Goal: Task Accomplishment & Management: Manage account settings

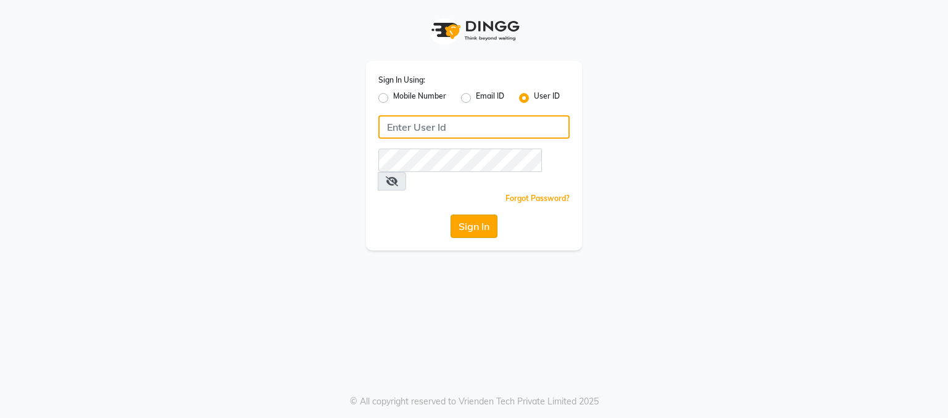
type input "[MEDICAL_DATA]"
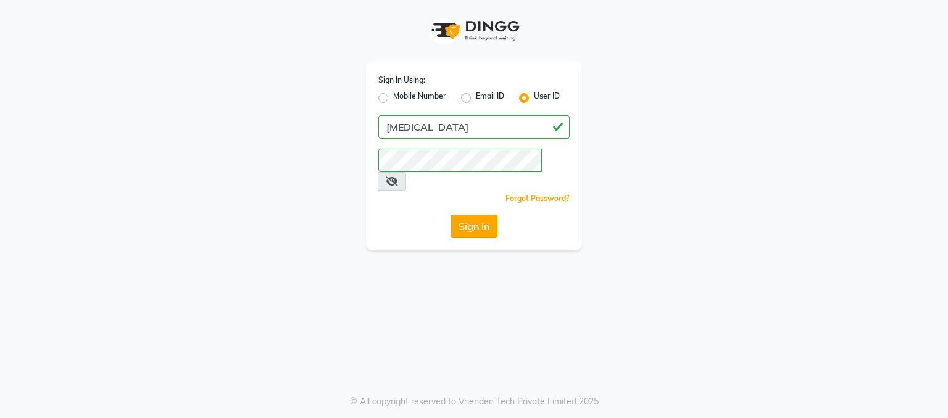
click at [466, 215] on button "Sign In" at bounding box center [474, 226] width 47 height 23
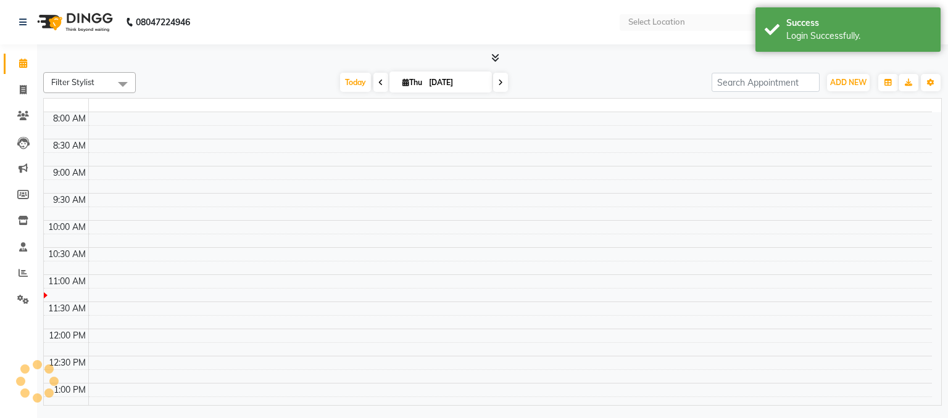
select select "en"
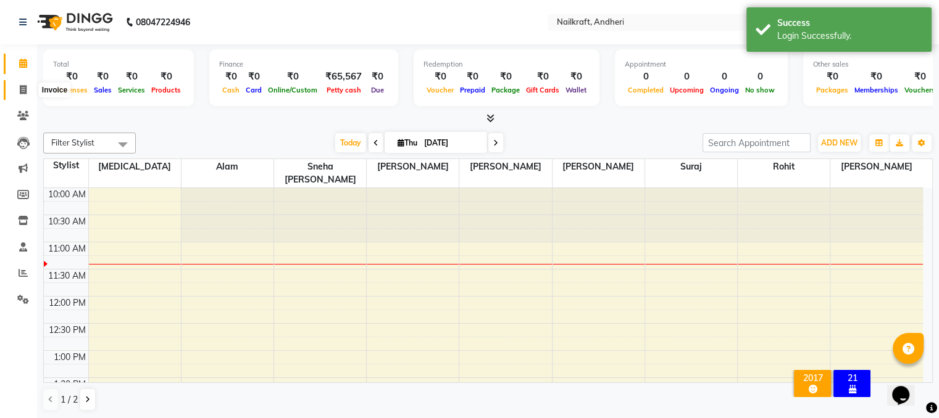
click at [20, 90] on icon at bounding box center [23, 89] width 7 height 9
select select "service"
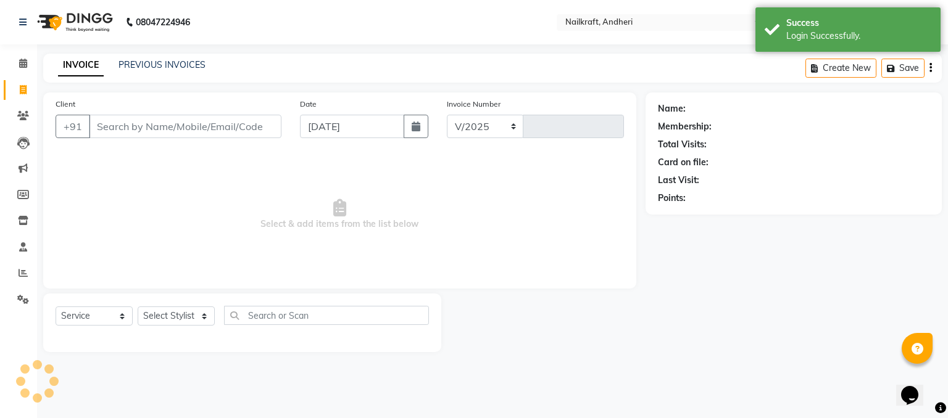
select select "6081"
type input "2061"
click at [147, 69] on link "PREVIOUS INVOICES" at bounding box center [162, 64] width 87 height 11
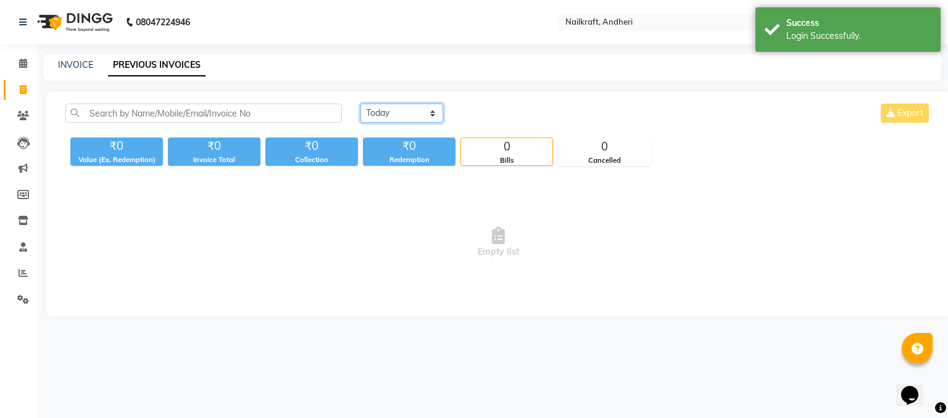
click at [410, 114] on select "[DATE] [DATE] Custom Range" at bounding box center [401, 113] width 83 height 19
select select "[DATE]"
click at [360, 104] on select "[DATE] [DATE] Custom Range" at bounding box center [401, 113] width 83 height 19
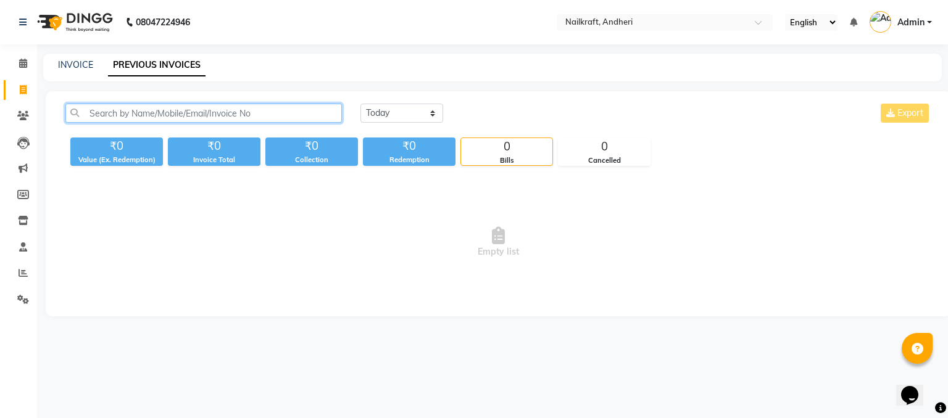
click at [130, 115] on input "text" at bounding box center [203, 113] width 277 height 19
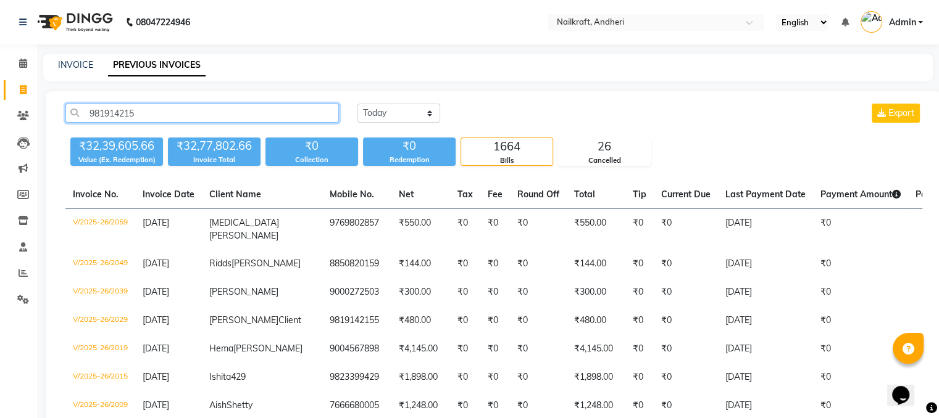
type input "9819142155"
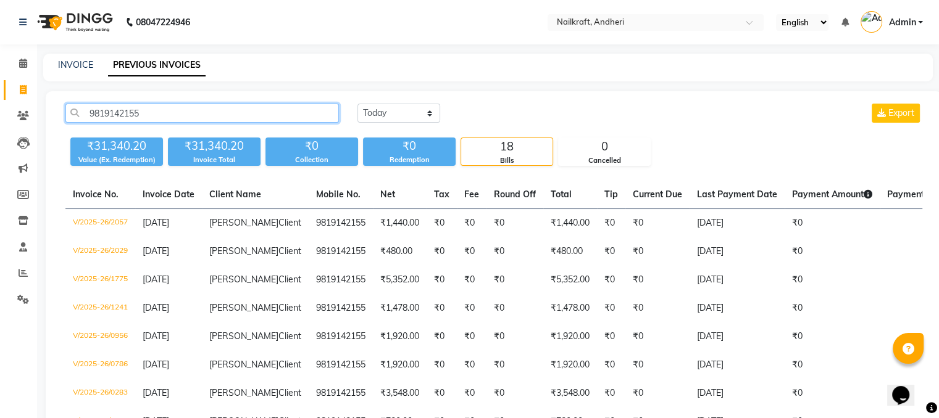
click at [178, 112] on input "9819142155" at bounding box center [201, 113] width 273 height 19
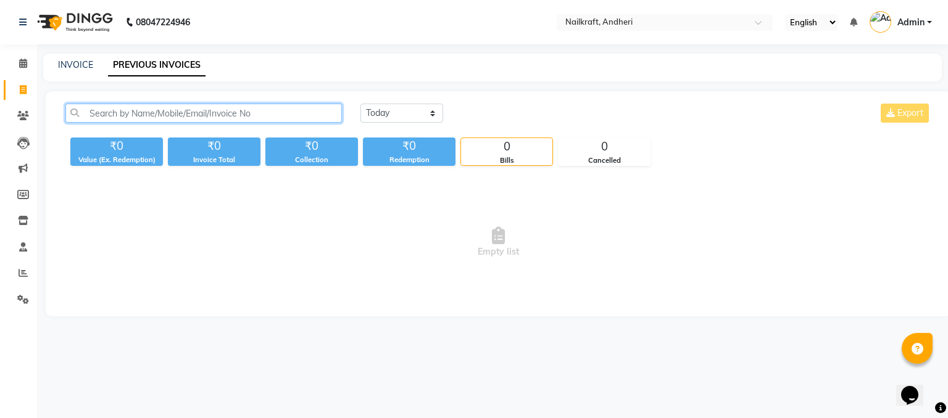
click at [230, 115] on input "text" at bounding box center [203, 113] width 277 height 19
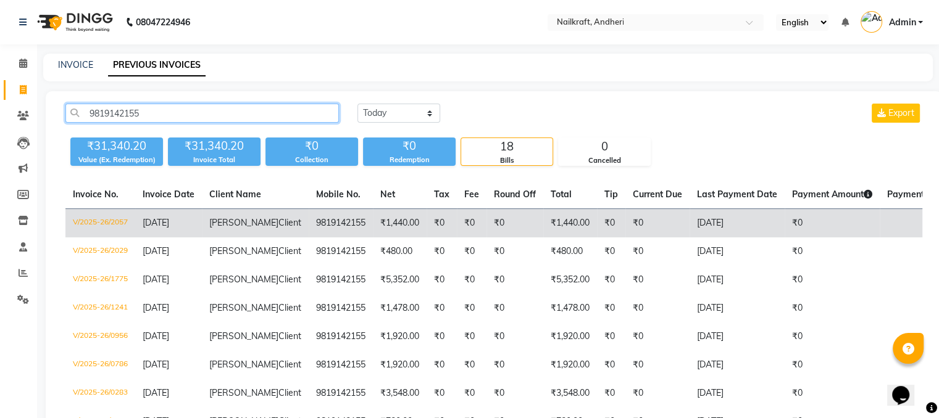
type input "9819142155"
click at [373, 218] on td "₹1,440.00" at bounding box center [400, 223] width 54 height 29
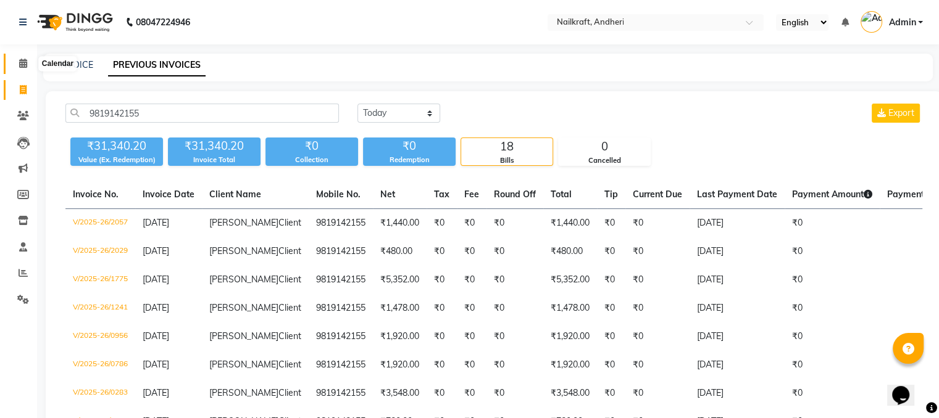
click at [25, 65] on icon at bounding box center [23, 63] width 8 height 9
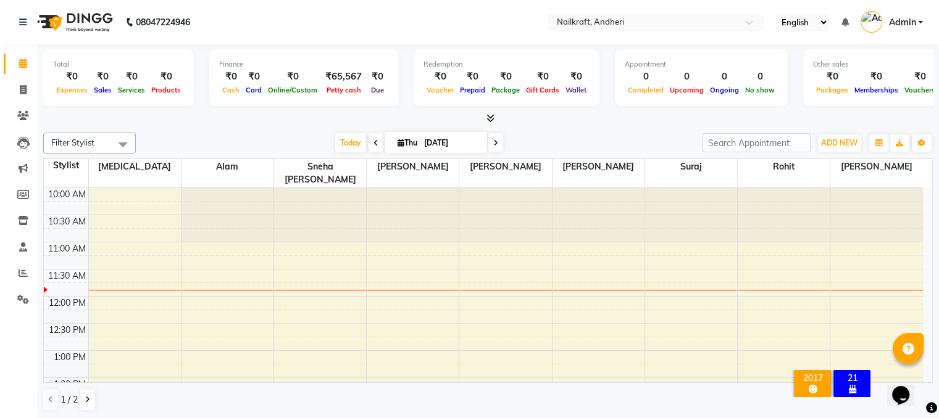
scroll to position [1, 0]
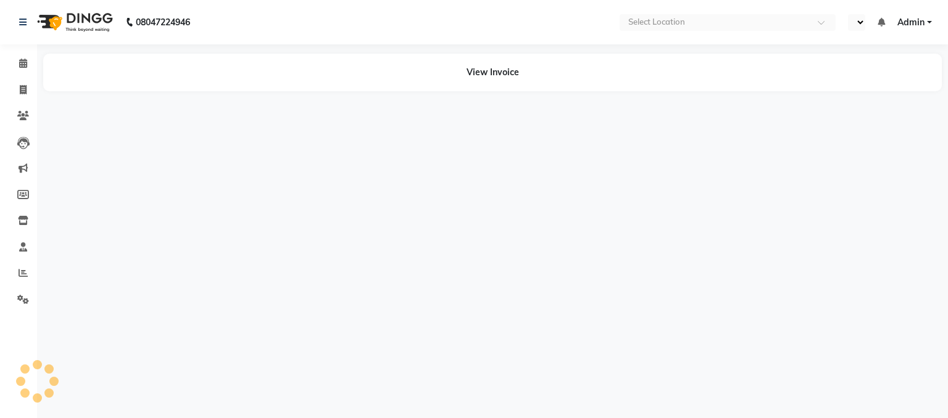
select select "en"
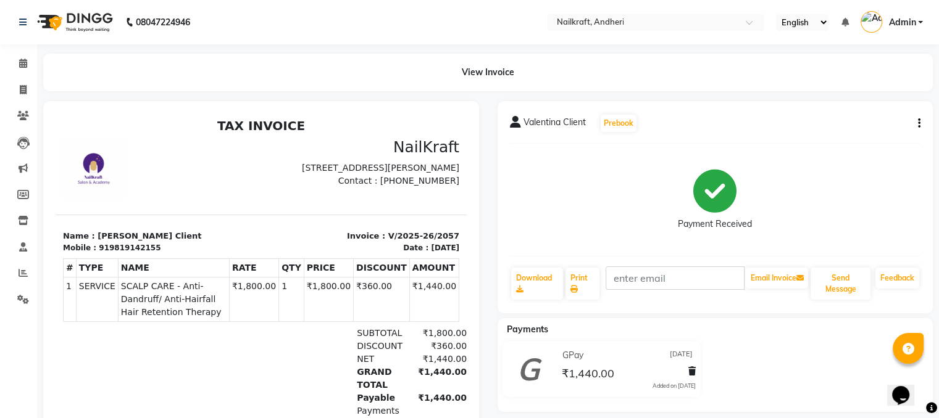
click at [916, 119] on button "button" at bounding box center [916, 123] width 7 height 13
click at [815, 135] on div "Edit Invoice" at bounding box center [836, 138] width 127 height 15
select select "service"
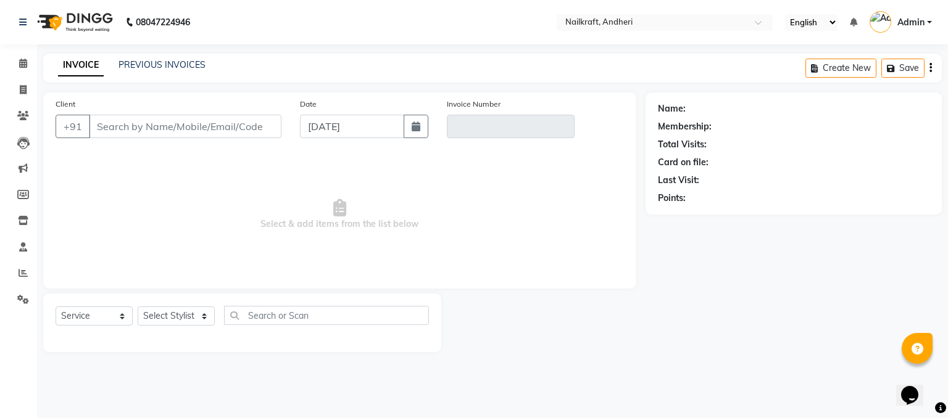
type input "9819142155"
type input "V/2025-26/2057"
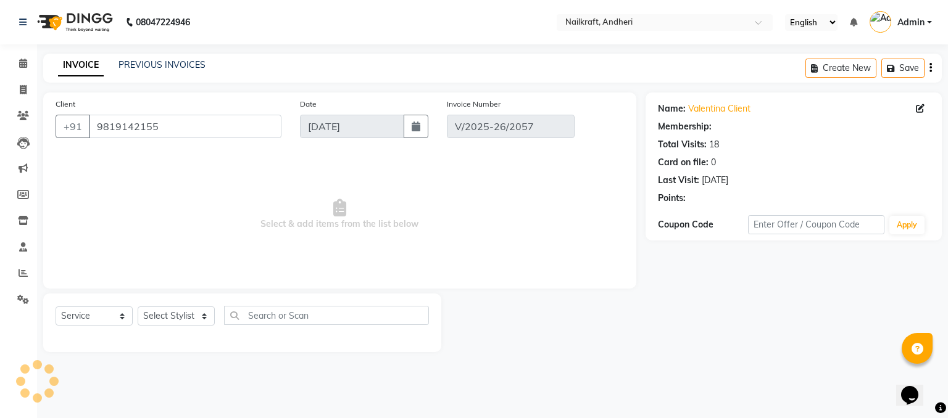
select select "2: Object"
type input "[DATE]"
select select "select"
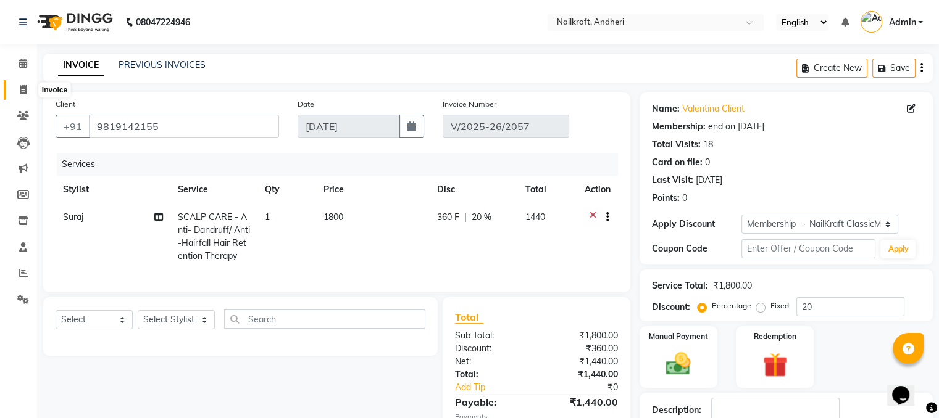
click at [22, 91] on icon at bounding box center [23, 89] width 7 height 9
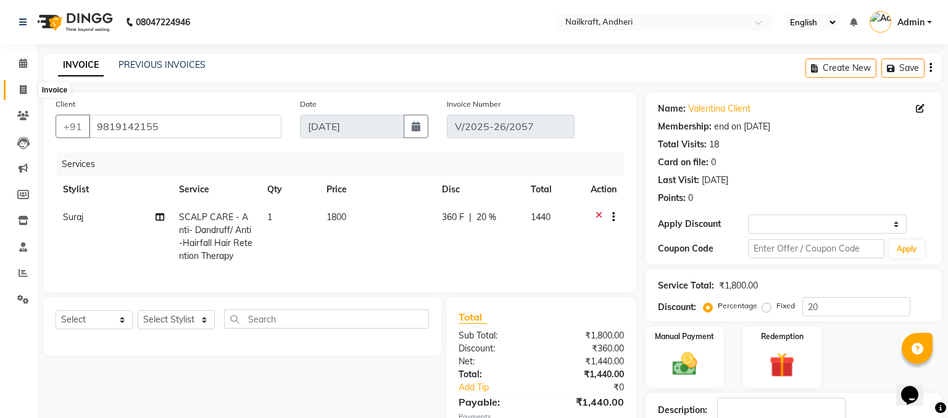
select select "6081"
select select "service"
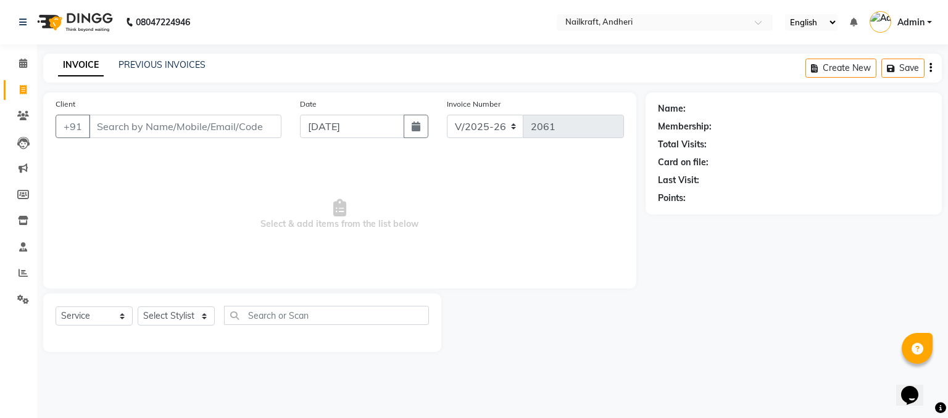
click at [173, 131] on input "Client" at bounding box center [185, 126] width 193 height 23
click at [421, 125] on button "button" at bounding box center [416, 126] width 25 height 23
select select "9"
select select "2025"
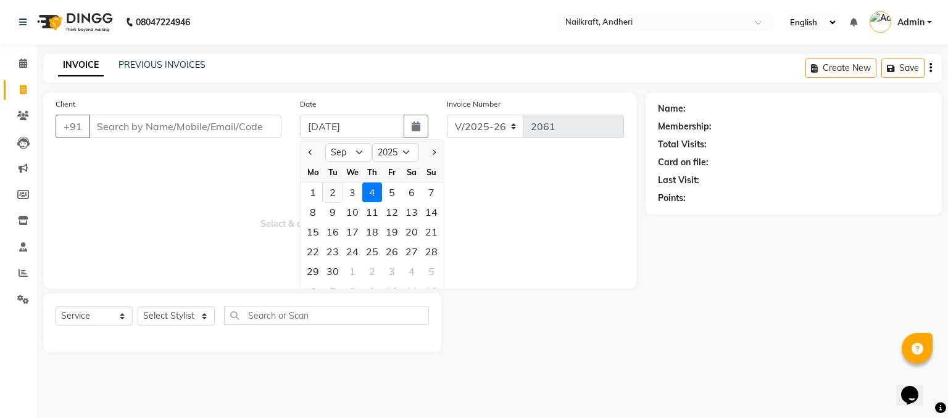
click at [331, 188] on div "2" at bounding box center [333, 193] width 20 height 20
type input "[DATE]"
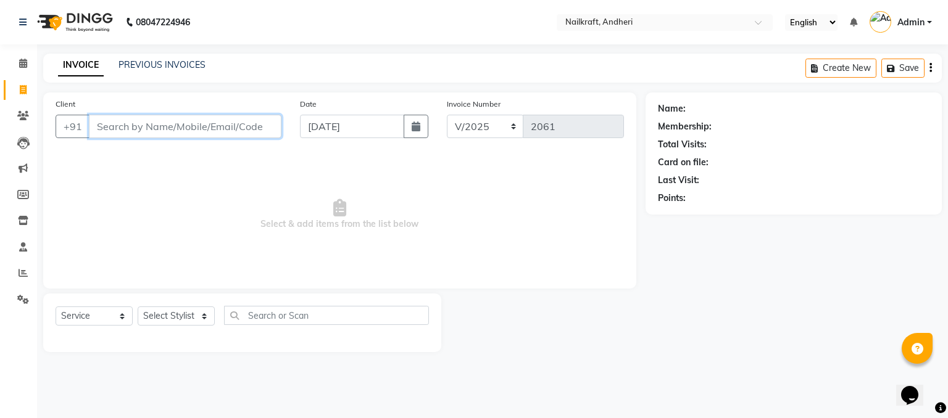
click at [234, 132] on input "Client" at bounding box center [185, 126] width 193 height 23
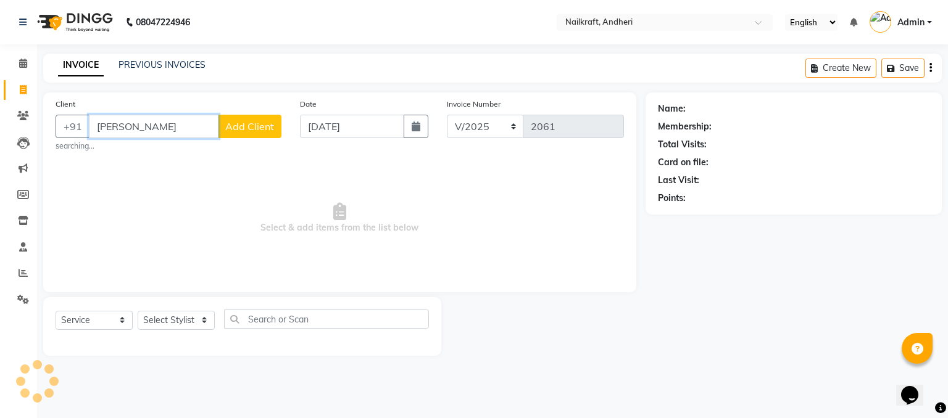
type input "[MEDICAL_DATA]"
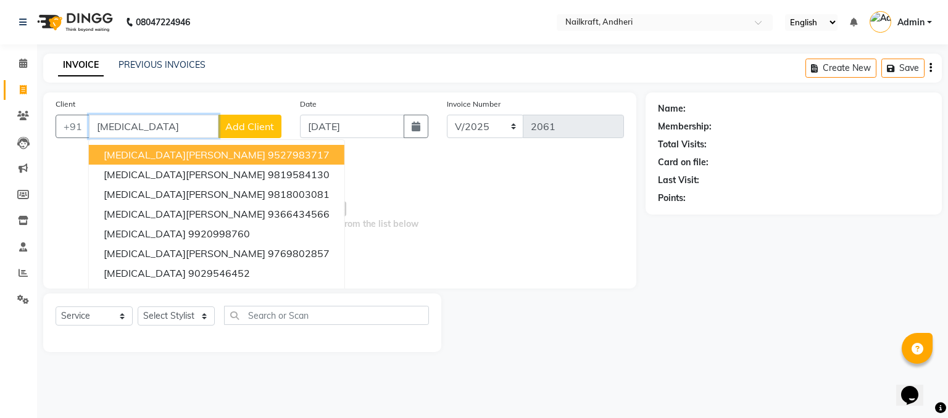
click at [178, 129] on input "[MEDICAL_DATA]" at bounding box center [154, 126] width 130 height 23
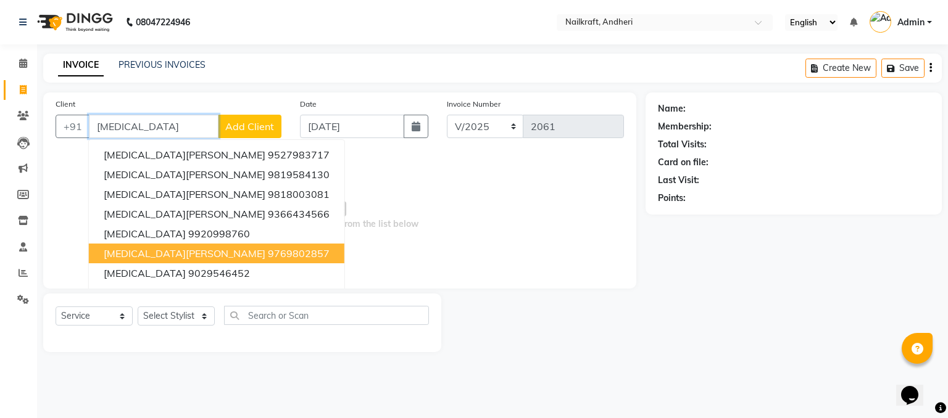
click at [268, 258] on ngb-highlight "9769802857" at bounding box center [299, 254] width 62 height 12
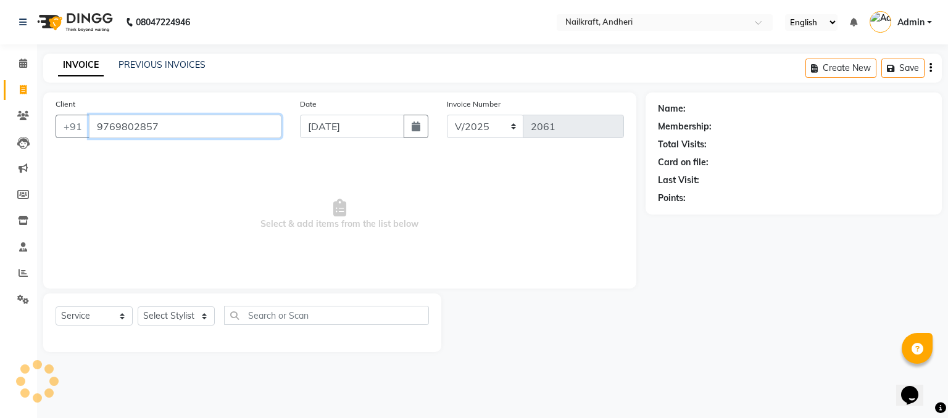
type input "9769802857"
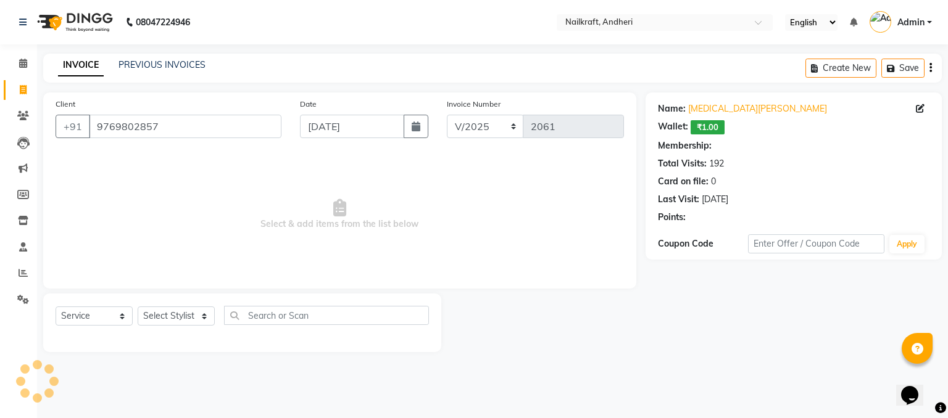
select select "2: Object"
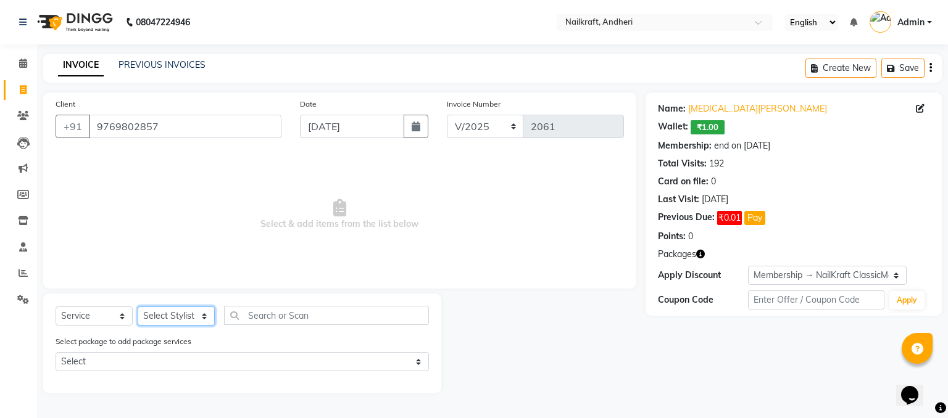
click at [170, 318] on select "Select Stylist Alam Deepali Deepu Chatry NailKraft Nikita Rita Rohit Sharukh Sn…" at bounding box center [176, 316] width 77 height 19
select select "88727"
click at [138, 307] on select "Select Stylist Alam Deepali Deepu Chatry NailKraft Nikita Rita Rohit Sharukh Sn…" at bounding box center [176, 316] width 77 height 19
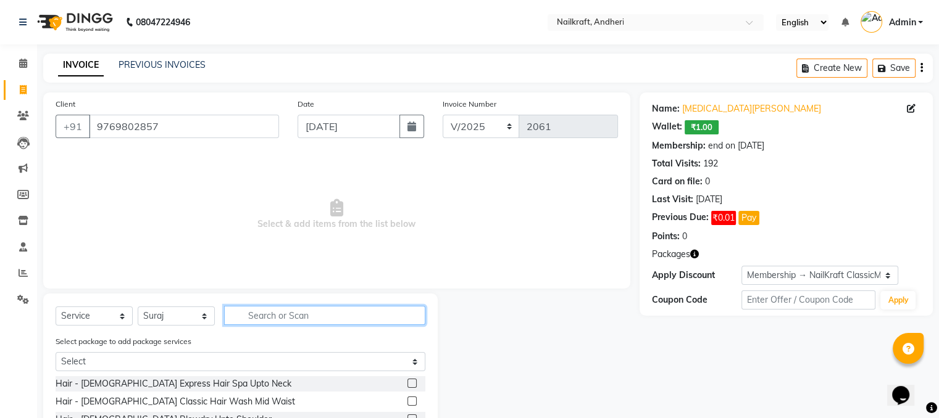
click at [291, 320] on input "text" at bounding box center [324, 315] width 201 height 19
type input "i"
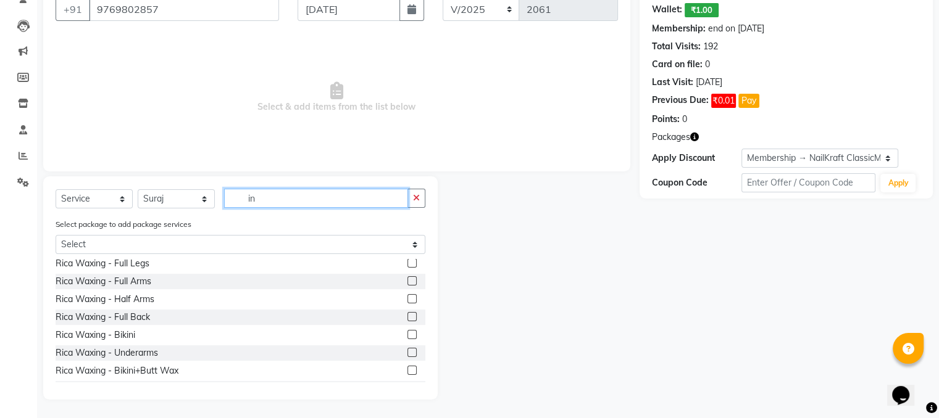
scroll to position [61, 0]
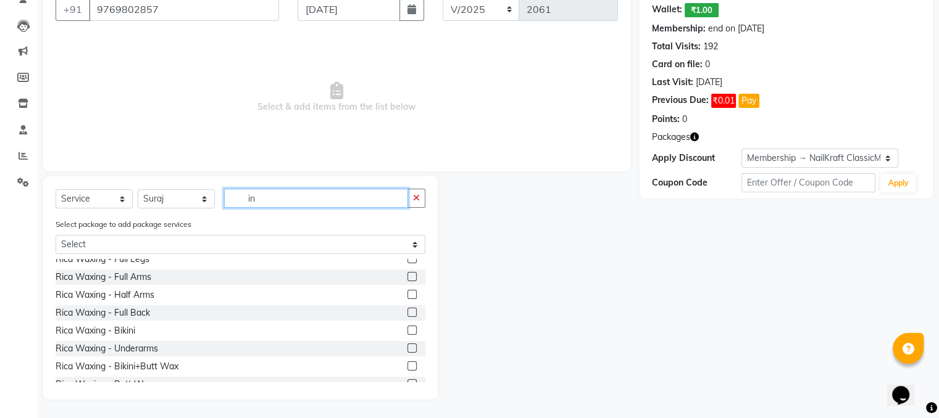
type input "in"
click at [407, 298] on label at bounding box center [411, 294] width 9 height 9
click at [407, 298] on input "checkbox" at bounding box center [411, 295] width 8 height 8
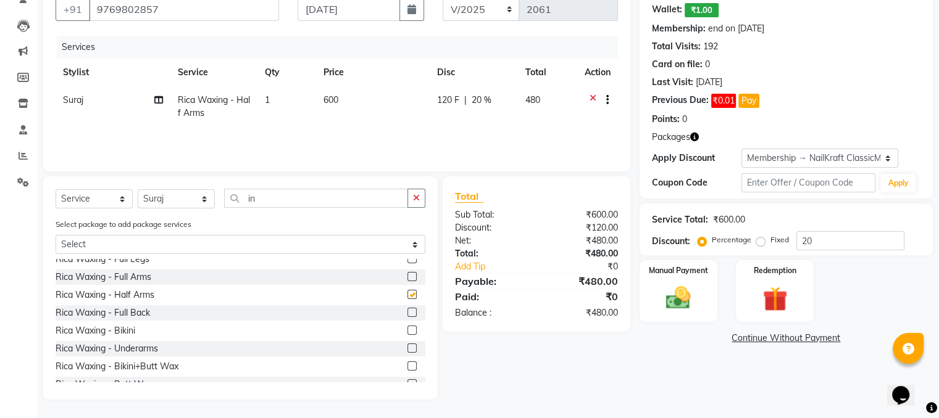
checkbox input "false"
click at [349, 201] on input "in" at bounding box center [316, 198] width 184 height 19
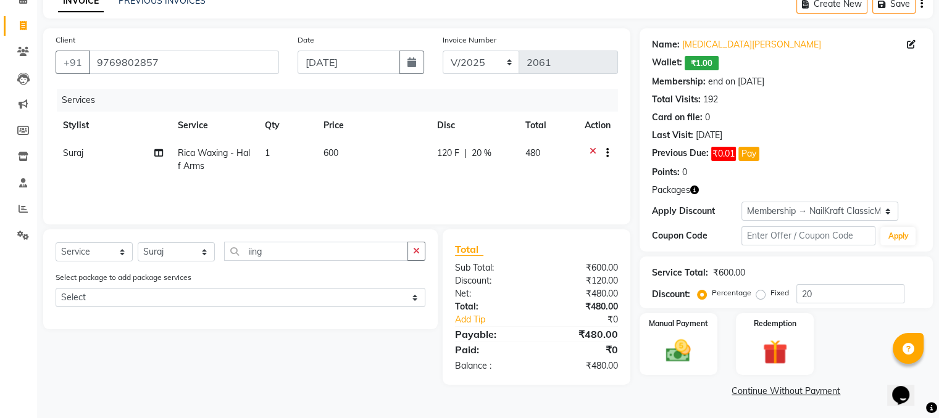
click at [587, 151] on div at bounding box center [598, 154] width 26 height 15
click at [591, 149] on icon at bounding box center [592, 154] width 7 height 15
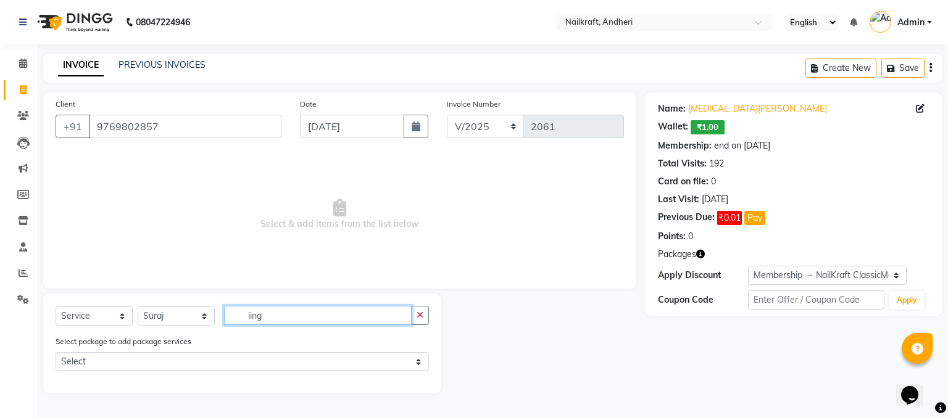
click at [285, 323] on input "iing" at bounding box center [318, 315] width 188 height 19
type input "i"
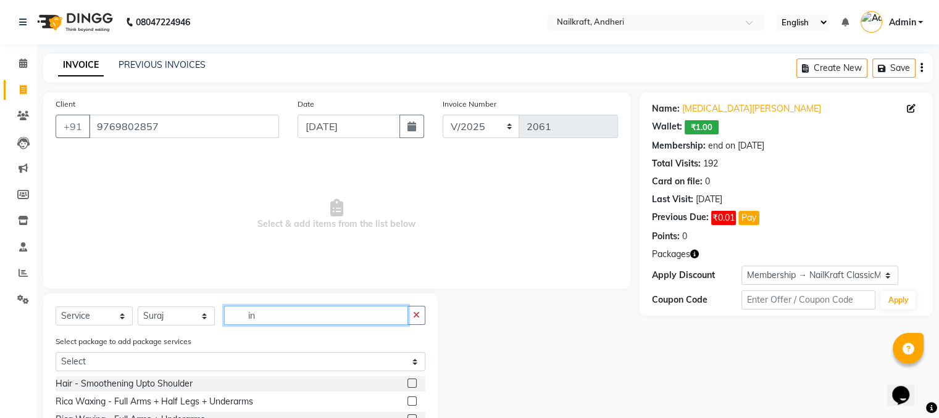
type input "i"
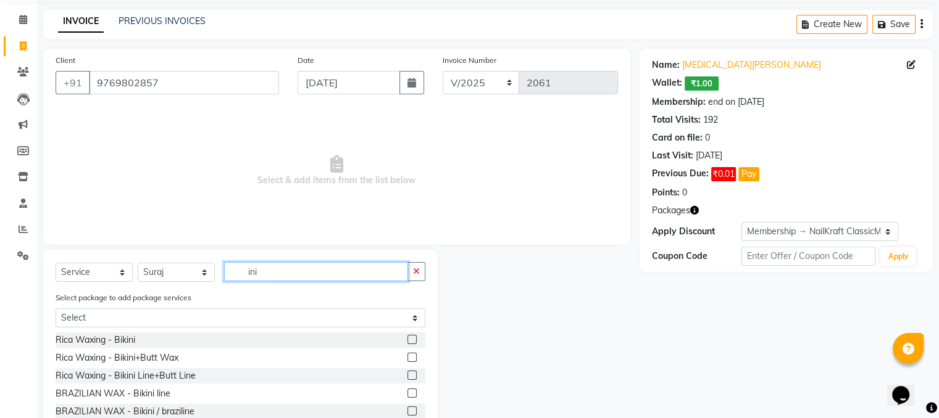
scroll to position [85, 0]
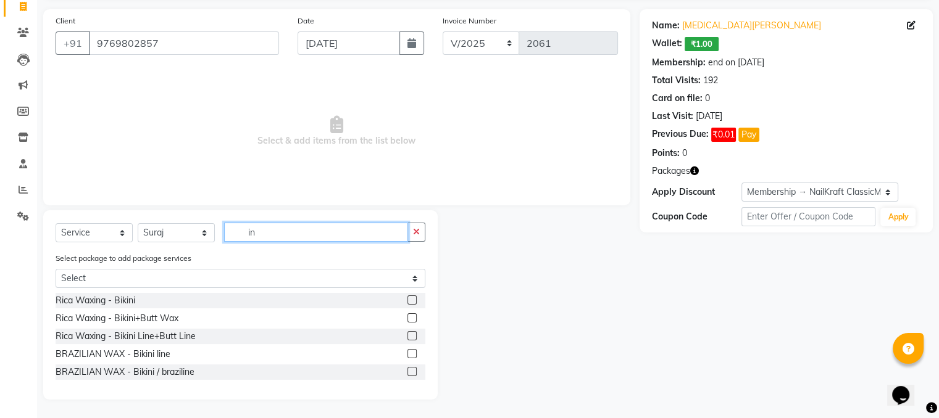
type input "i"
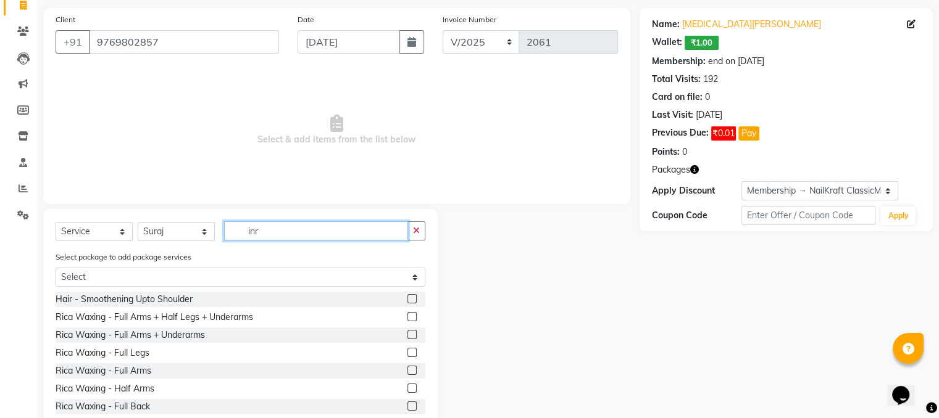
scroll to position [0, 0]
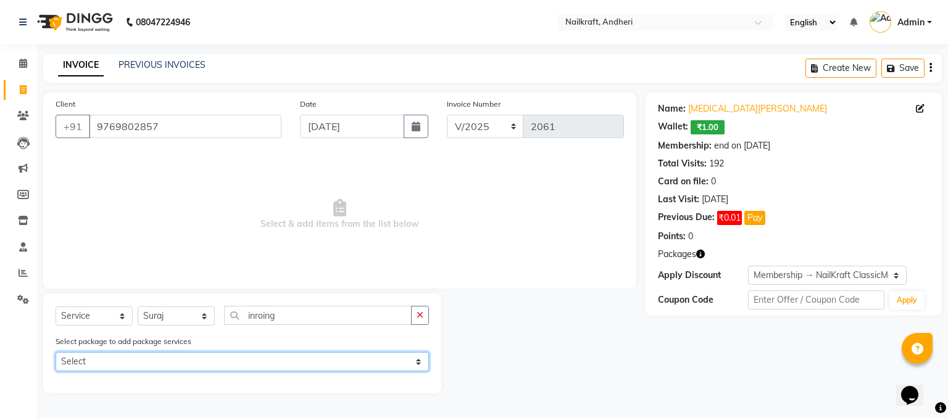
click at [419, 360] on select "Select Skin Whitening facial +FA+FL+UA+Mani+Pedi" at bounding box center [242, 361] width 373 height 19
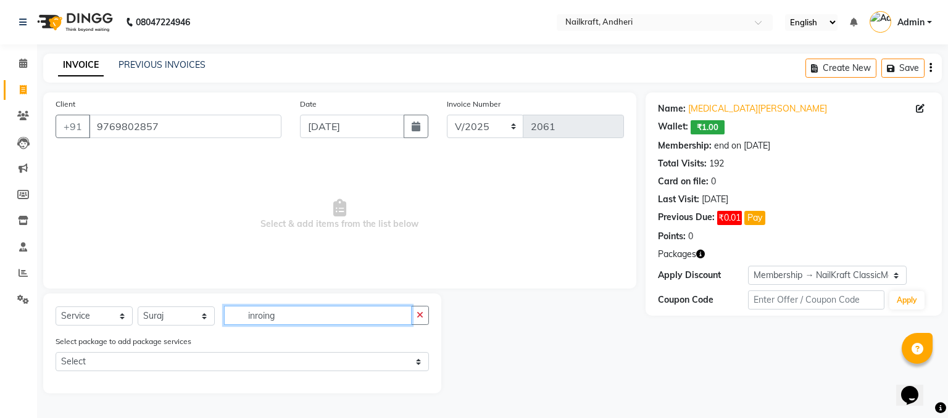
click at [391, 322] on input "inroing" at bounding box center [318, 315] width 188 height 19
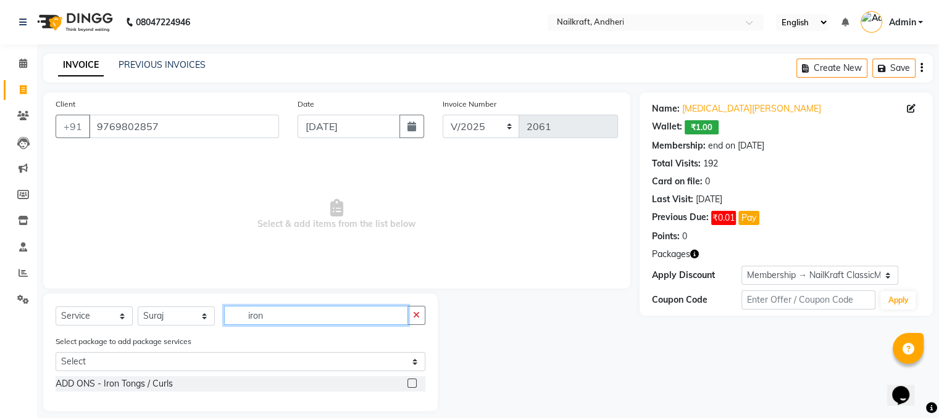
type input "iron"
click at [410, 384] on label at bounding box center [411, 383] width 9 height 9
click at [410, 384] on input "checkbox" at bounding box center [411, 384] width 8 height 8
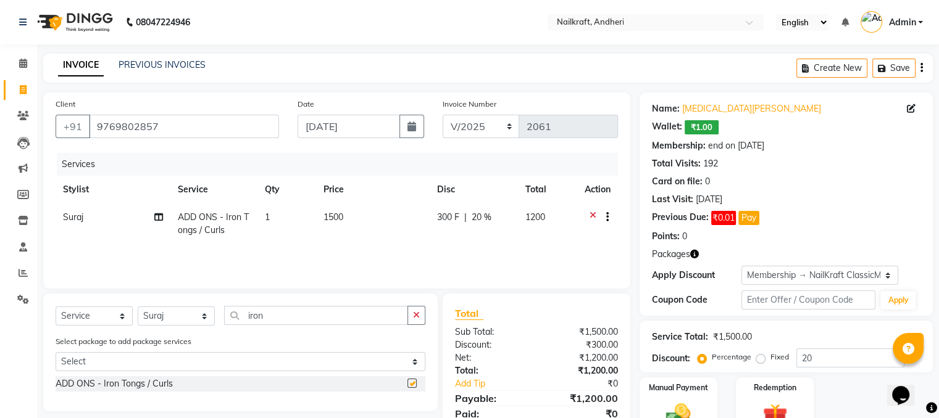
checkbox input "false"
click at [367, 217] on td "1500" at bounding box center [373, 224] width 114 height 41
select select "88727"
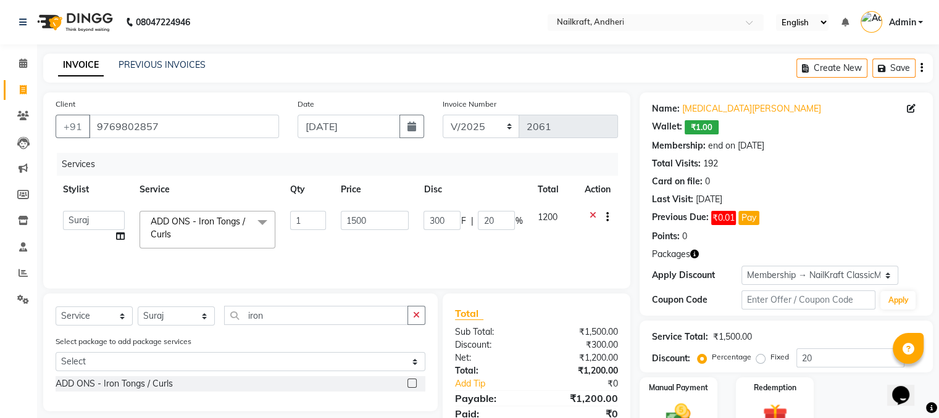
click at [367, 217] on input "1500" at bounding box center [375, 220] width 68 height 19
type input "1"
type input "900"
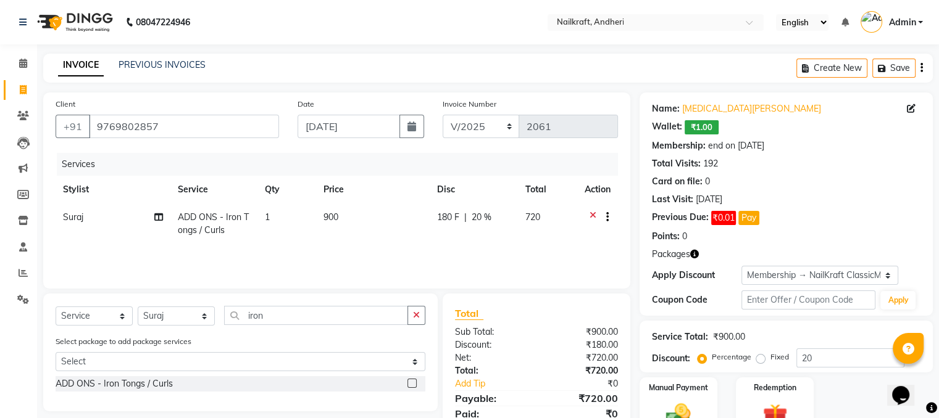
click at [842, 181] on div "Card on file: 0" at bounding box center [786, 181] width 269 height 13
click at [818, 346] on div "Service Total: ₹900.00 Discount: Percentage Fixed 20" at bounding box center [786, 347] width 269 height 42
click at [820, 358] on input "20" at bounding box center [850, 358] width 108 height 19
type input "2"
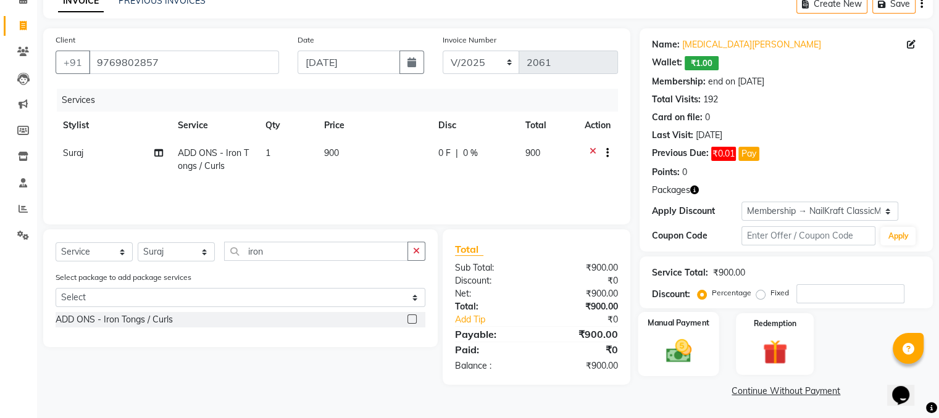
click at [681, 344] on img at bounding box center [677, 352] width 41 height 30
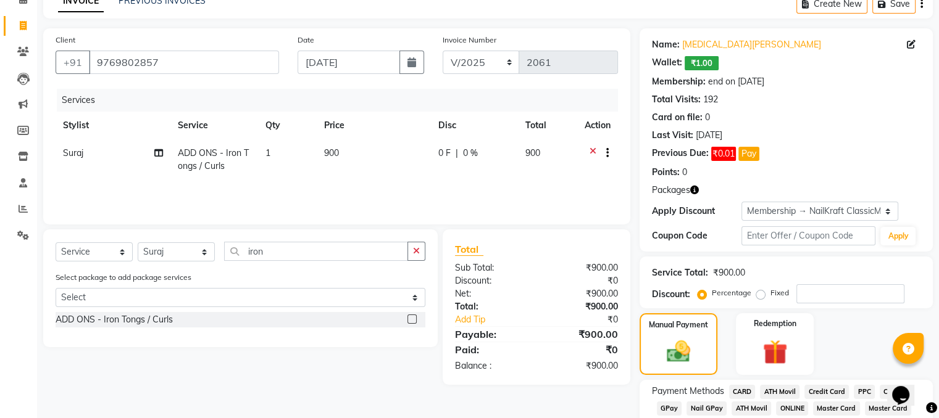
click at [668, 408] on span "GPay" at bounding box center [669, 409] width 25 height 14
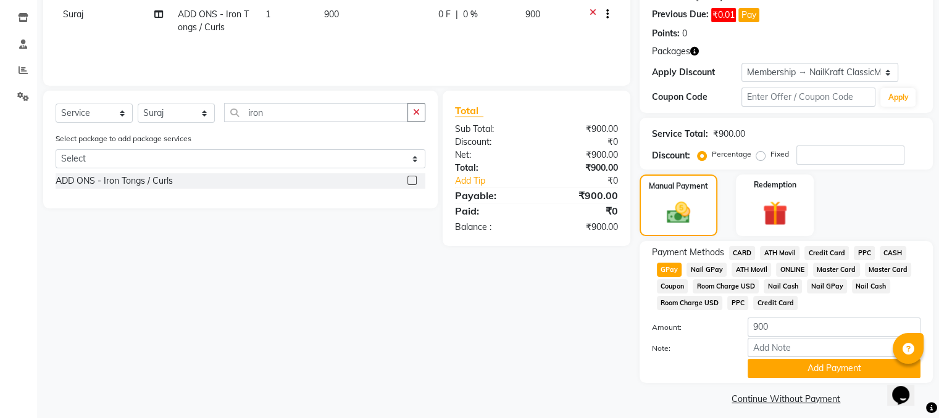
scroll to position [214, 0]
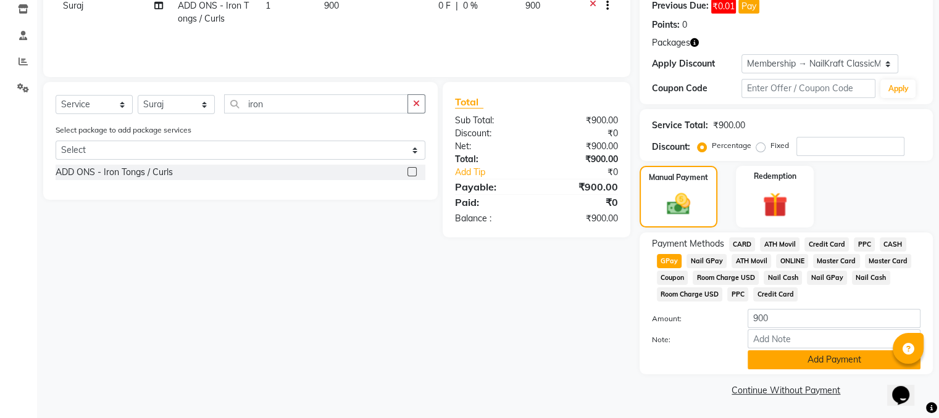
click at [859, 360] on button "Add Payment" at bounding box center [833, 360] width 173 height 19
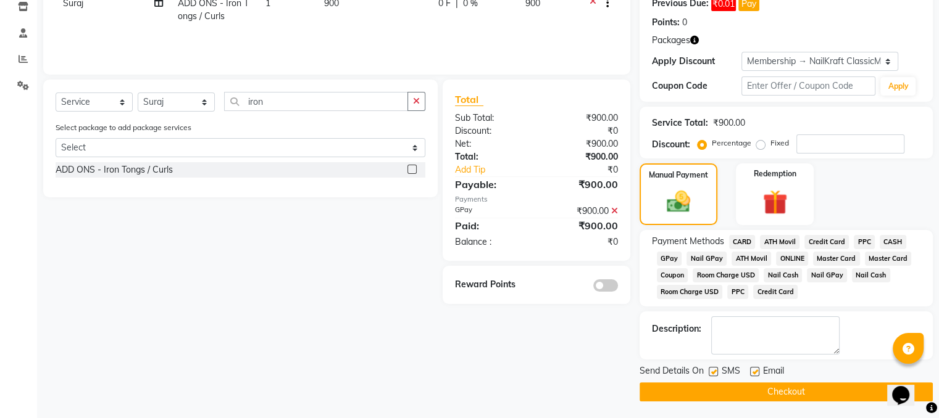
click at [756, 372] on label at bounding box center [754, 371] width 9 height 9
click at [756, 372] on input "checkbox" at bounding box center [754, 372] width 8 height 8
checkbox input "false"
click at [714, 374] on label at bounding box center [713, 371] width 9 height 9
click at [714, 374] on input "checkbox" at bounding box center [713, 372] width 8 height 8
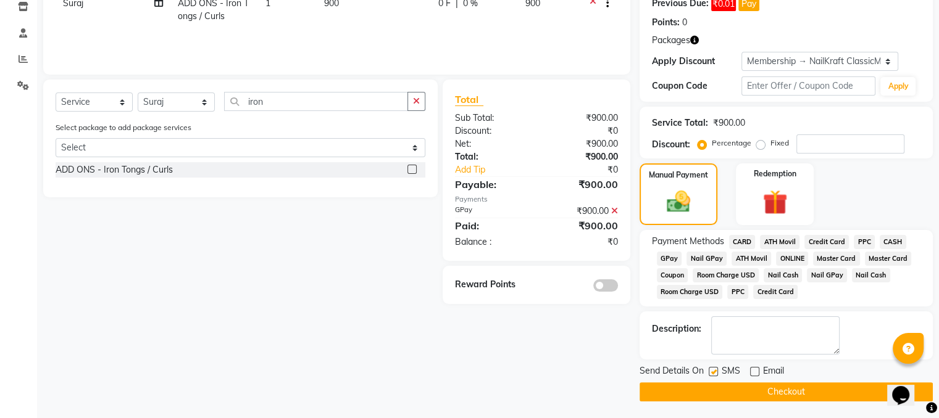
checkbox input "false"
click at [718, 393] on button "Checkout" at bounding box center [785, 392] width 293 height 19
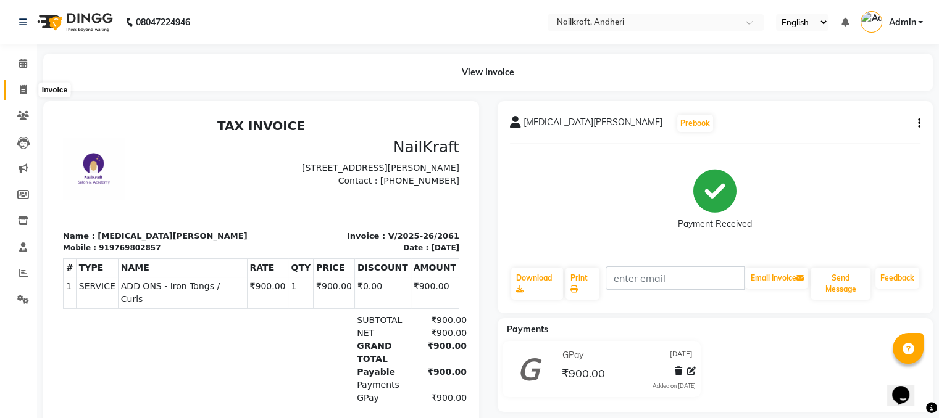
click at [20, 87] on icon at bounding box center [23, 89] width 7 height 9
select select "service"
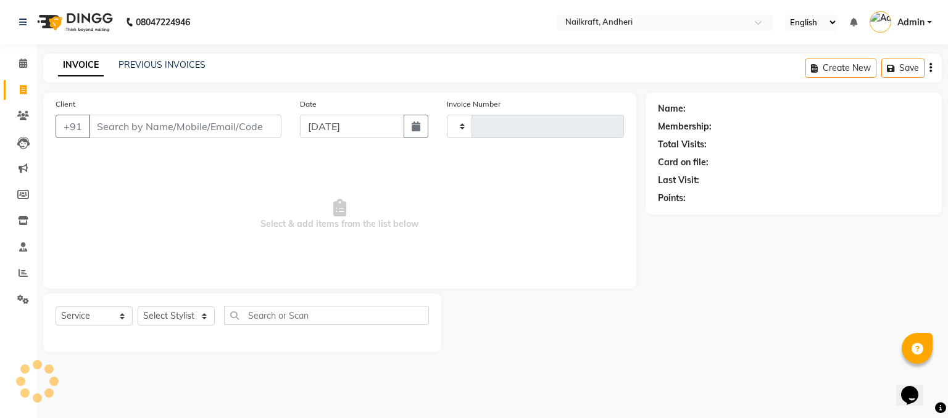
type input "2062"
select select "6081"
click at [412, 131] on icon "button" at bounding box center [416, 127] width 9 height 10
select select "9"
select select "2025"
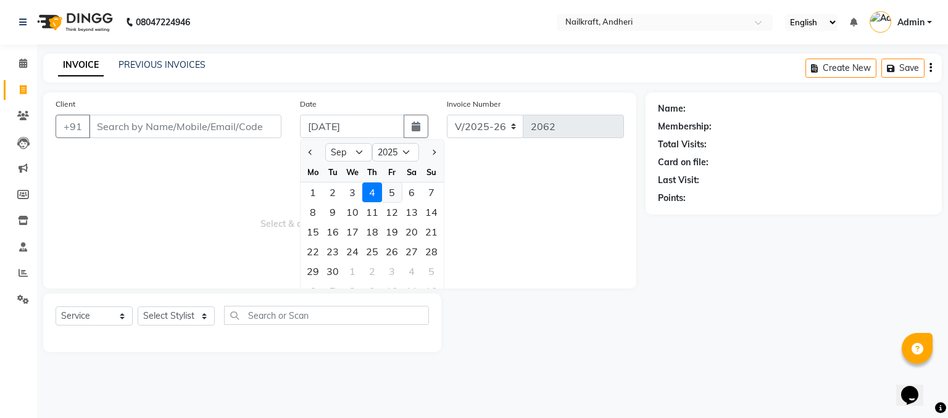
click at [391, 199] on div "5" at bounding box center [392, 193] width 20 height 20
type input "05-09-2025"
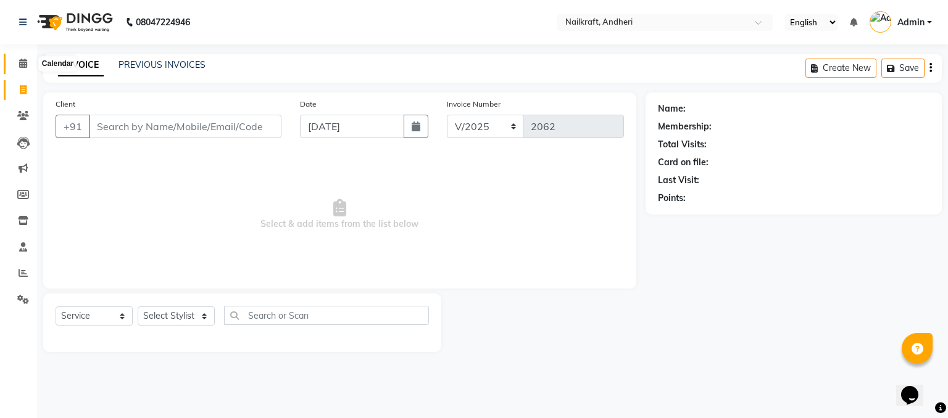
click at [24, 60] on icon at bounding box center [23, 63] width 8 height 9
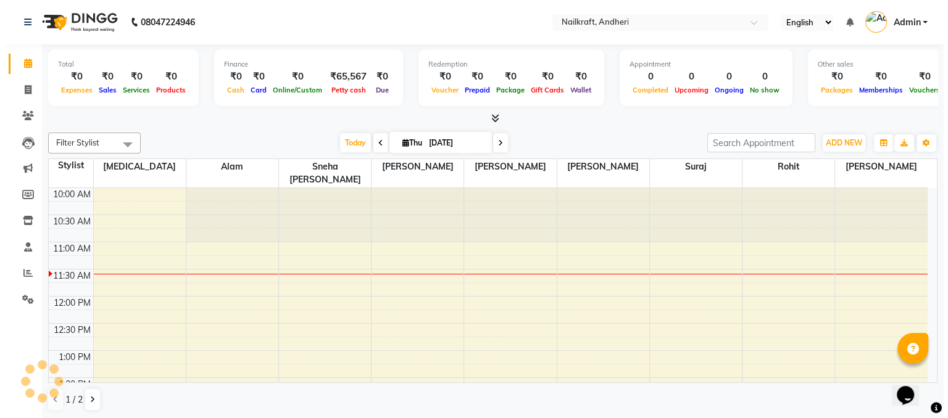
scroll to position [54, 0]
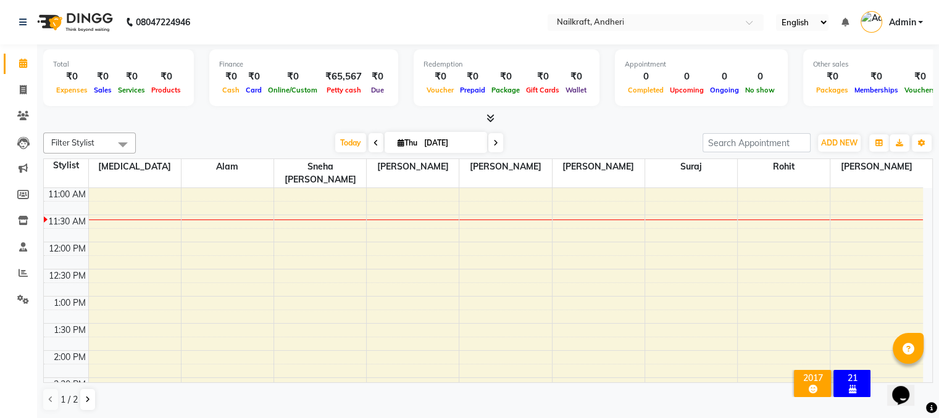
click at [217, 119] on div at bounding box center [487, 118] width 889 height 13
click at [20, 97] on link "Invoice" at bounding box center [19, 90] width 30 height 20
select select "service"
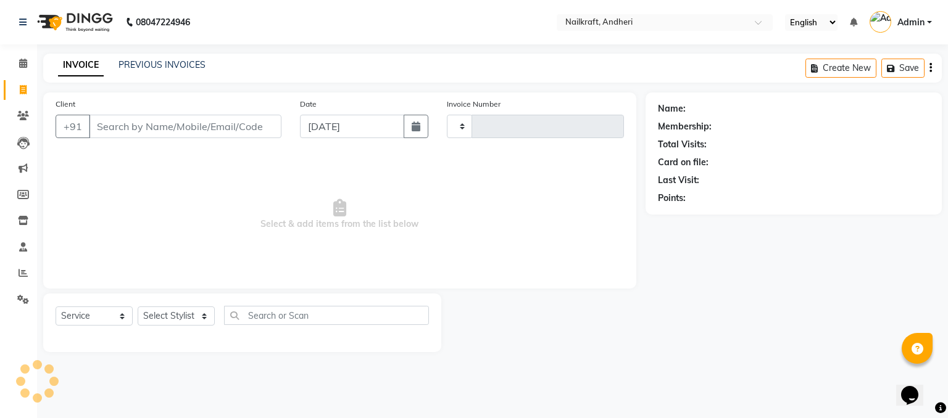
click at [20, 97] on link "Invoice" at bounding box center [19, 90] width 30 height 20
select select "6081"
select select "service"
click at [399, 70] on div "INVOICE PREVIOUS INVOICES Create New Save" at bounding box center [492, 68] width 899 height 29
